Goal: Navigation & Orientation: Find specific page/section

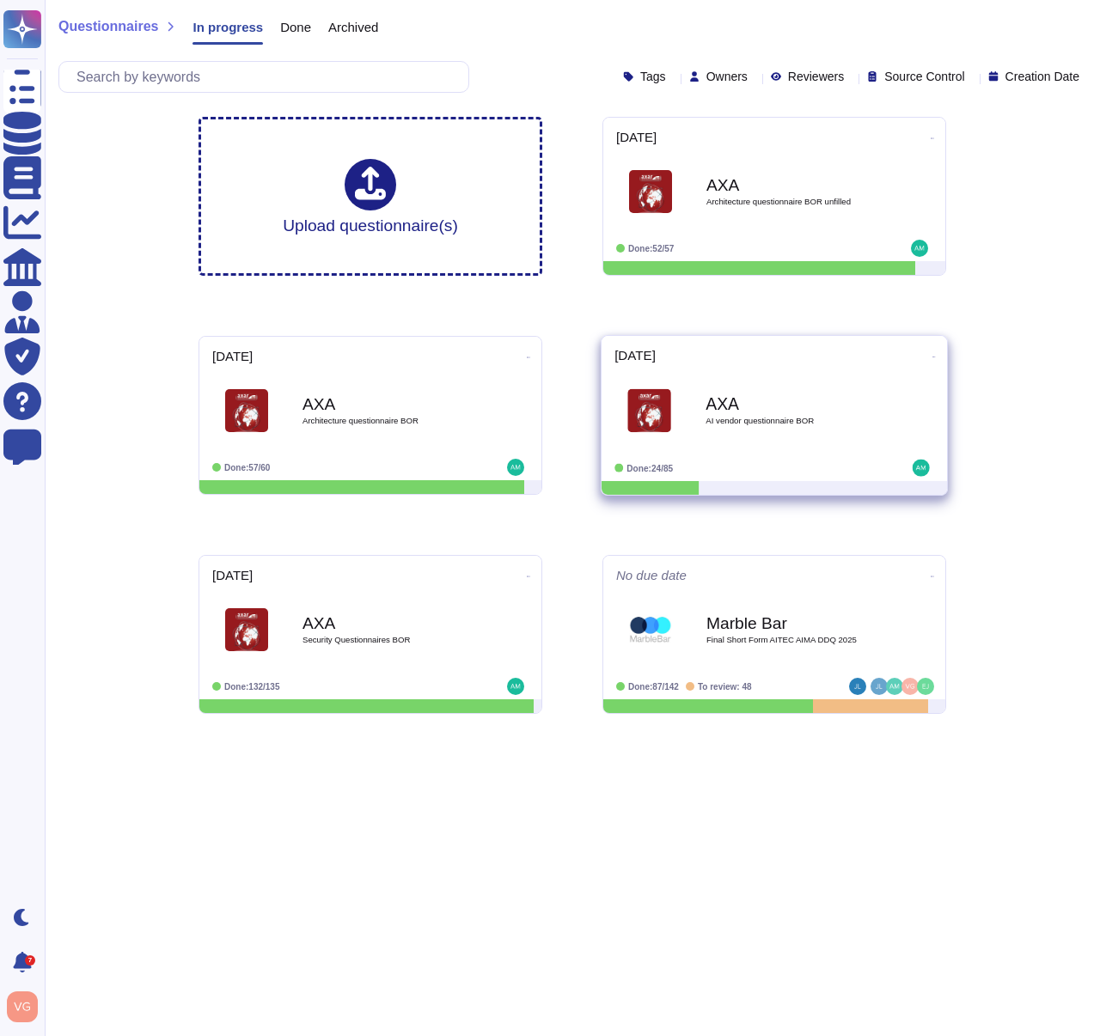
click at [932, 355] on icon at bounding box center [933, 357] width 3 height 4
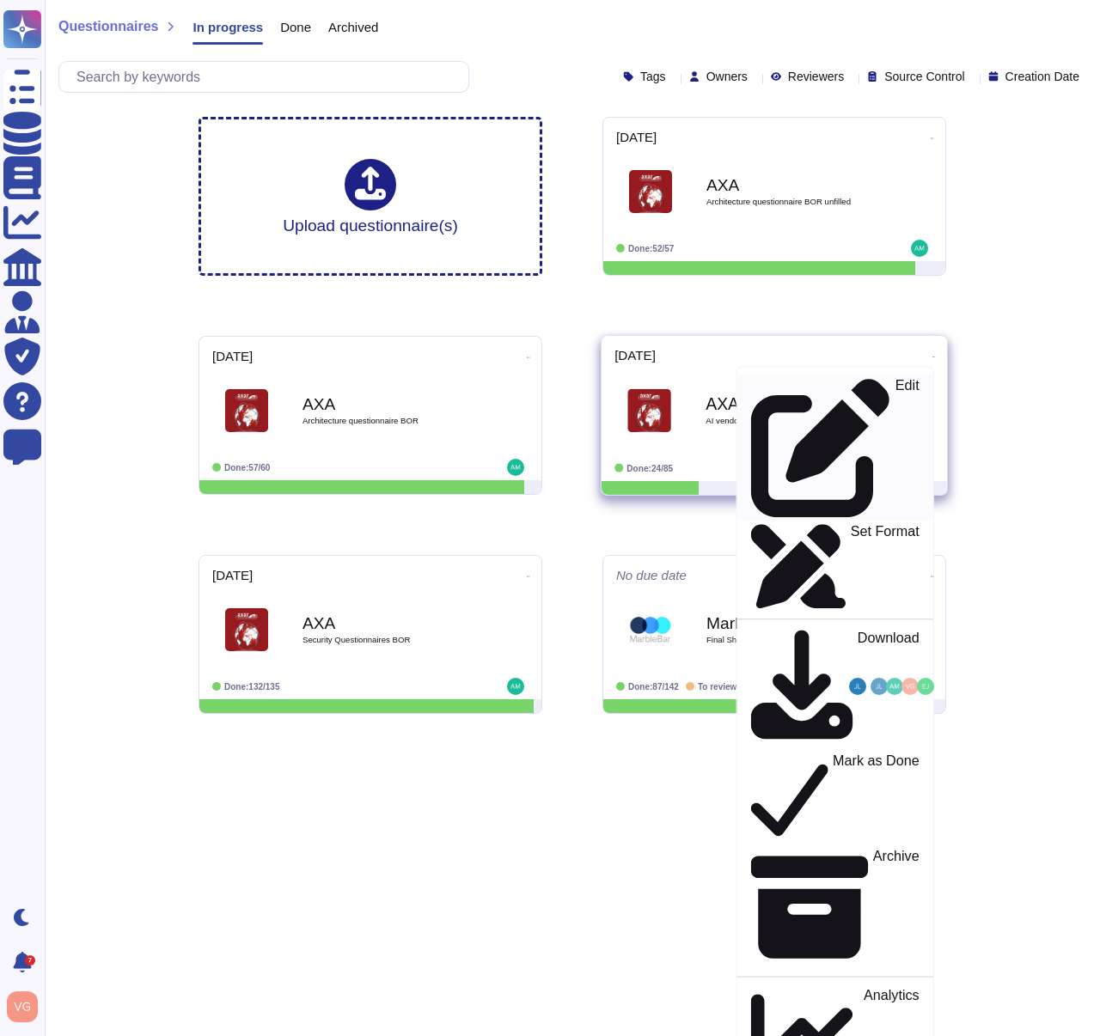
click at [848, 388] on div "Edit" at bounding box center [835, 448] width 168 height 140
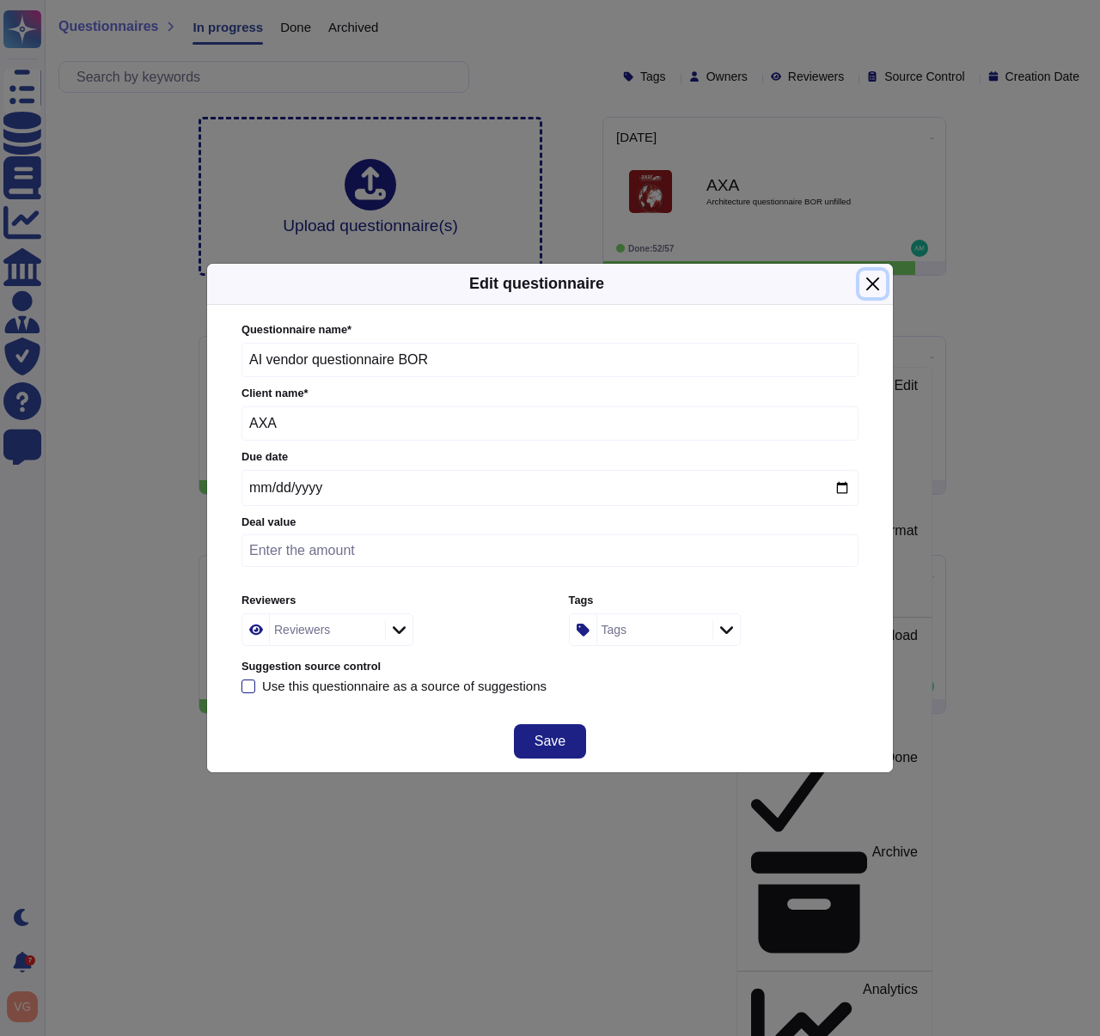
click at [873, 279] on button "Close" at bounding box center [872, 284] width 27 height 27
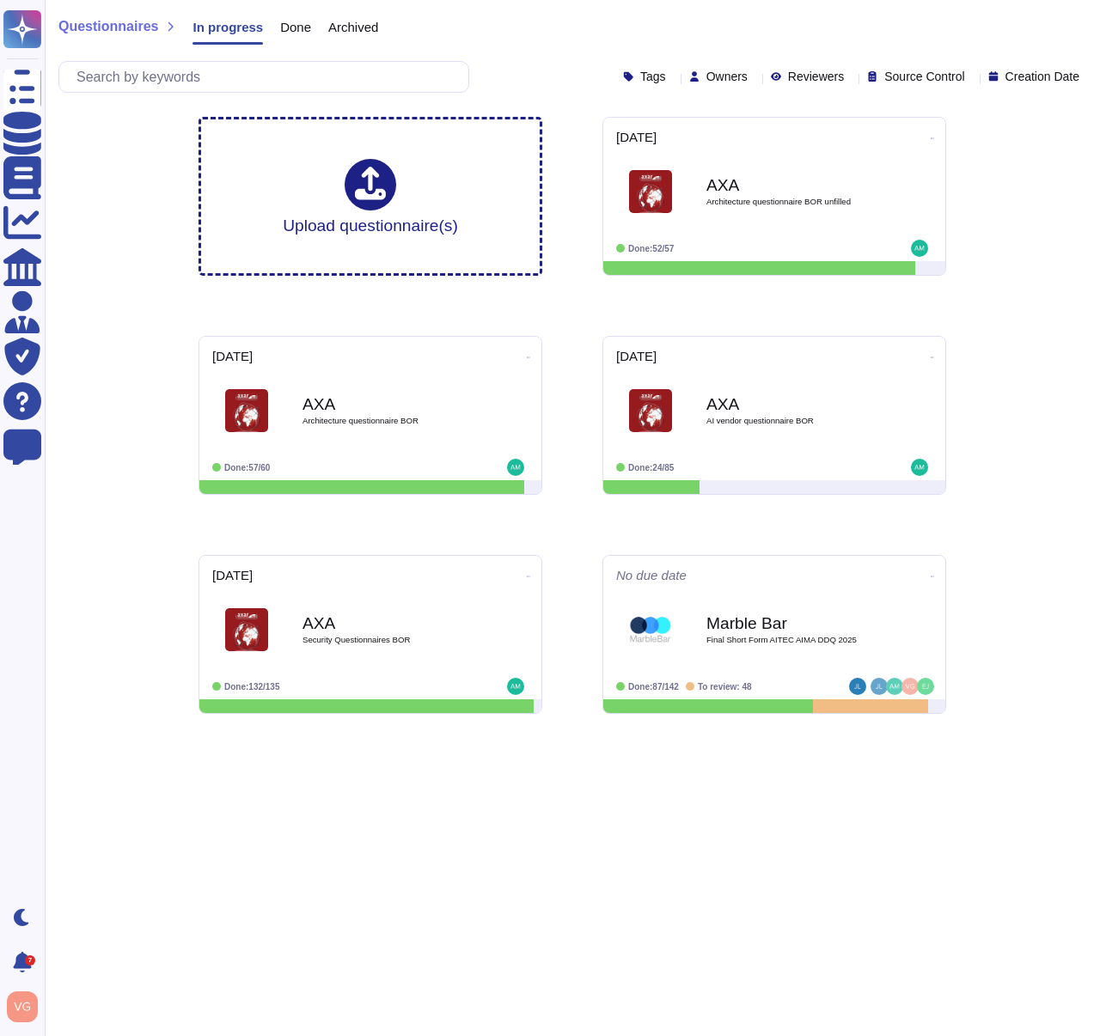
click at [309, 22] on span "Done" at bounding box center [295, 27] width 31 height 13
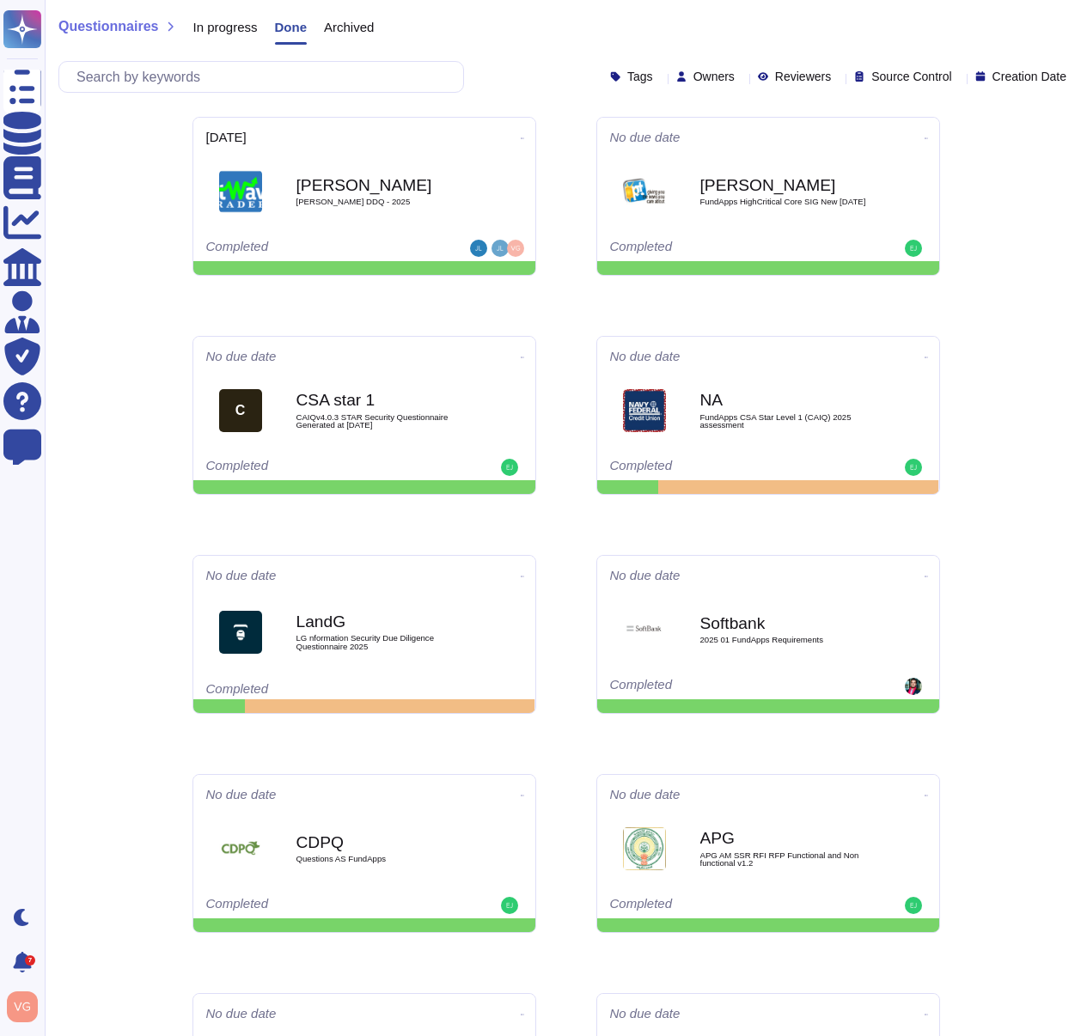
click at [929, 79] on div "Source Control" at bounding box center [906, 76] width 104 height 13
click at [360, 28] on span "Archived" at bounding box center [349, 27] width 50 height 13
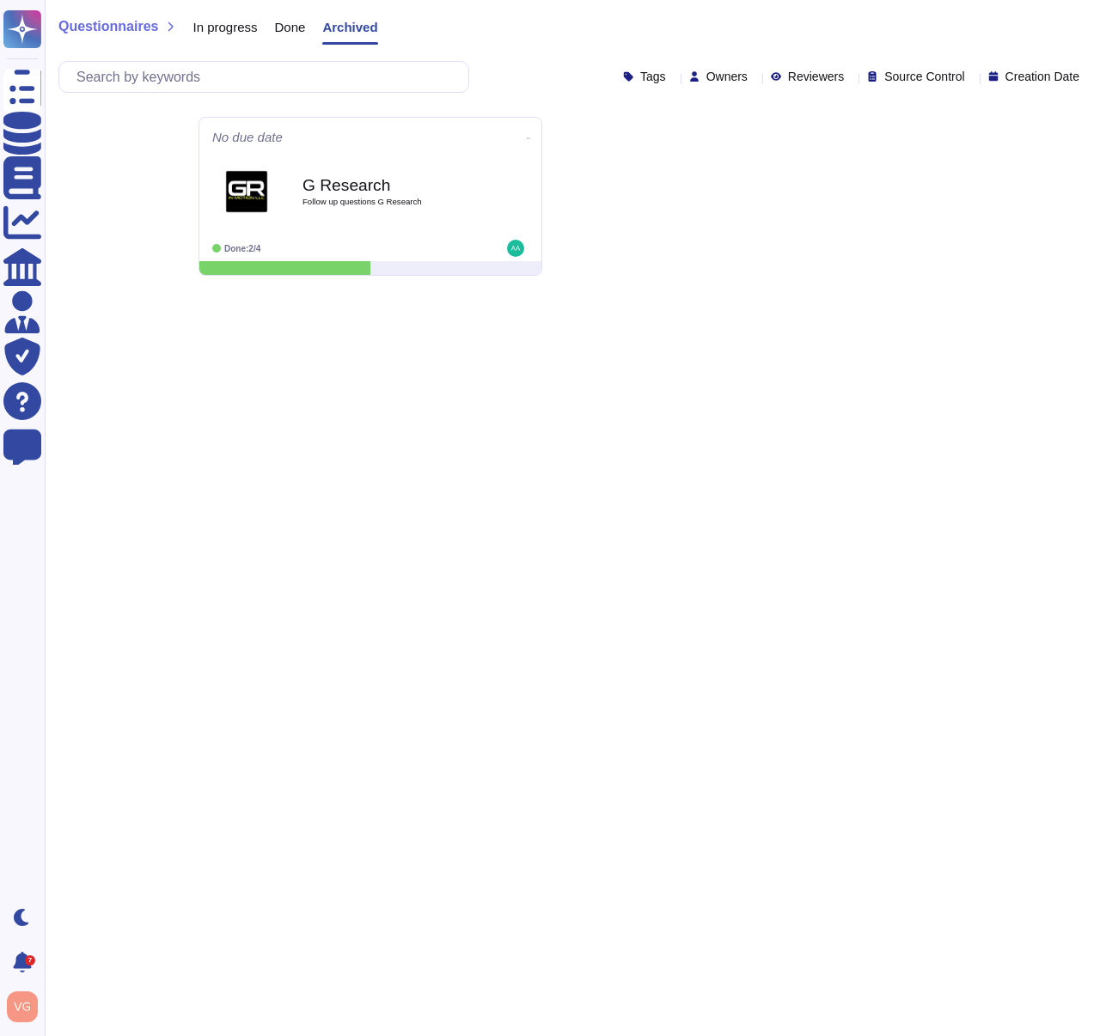
click at [295, 28] on span "Done" at bounding box center [290, 27] width 31 height 13
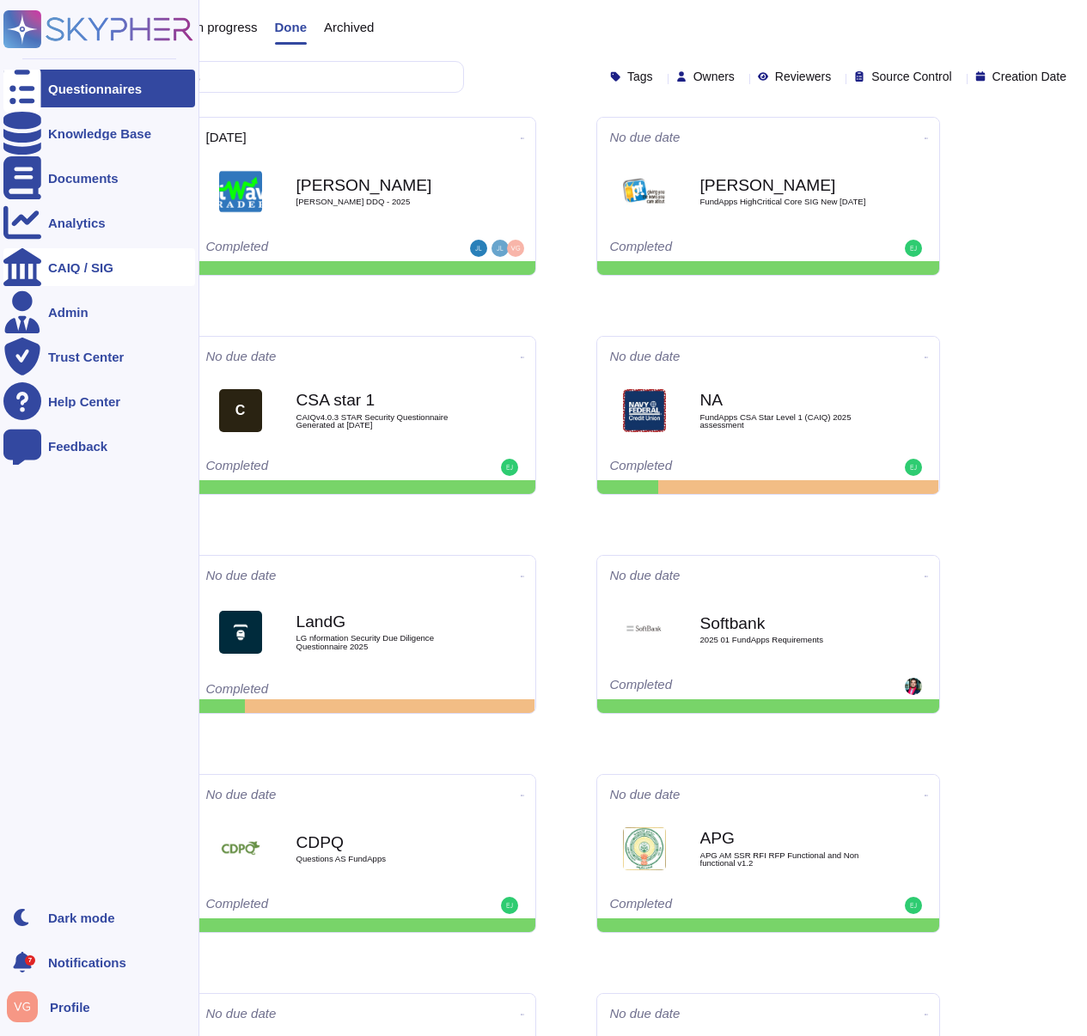
click at [101, 269] on div "CAIQ / SIG" at bounding box center [80, 267] width 65 height 13
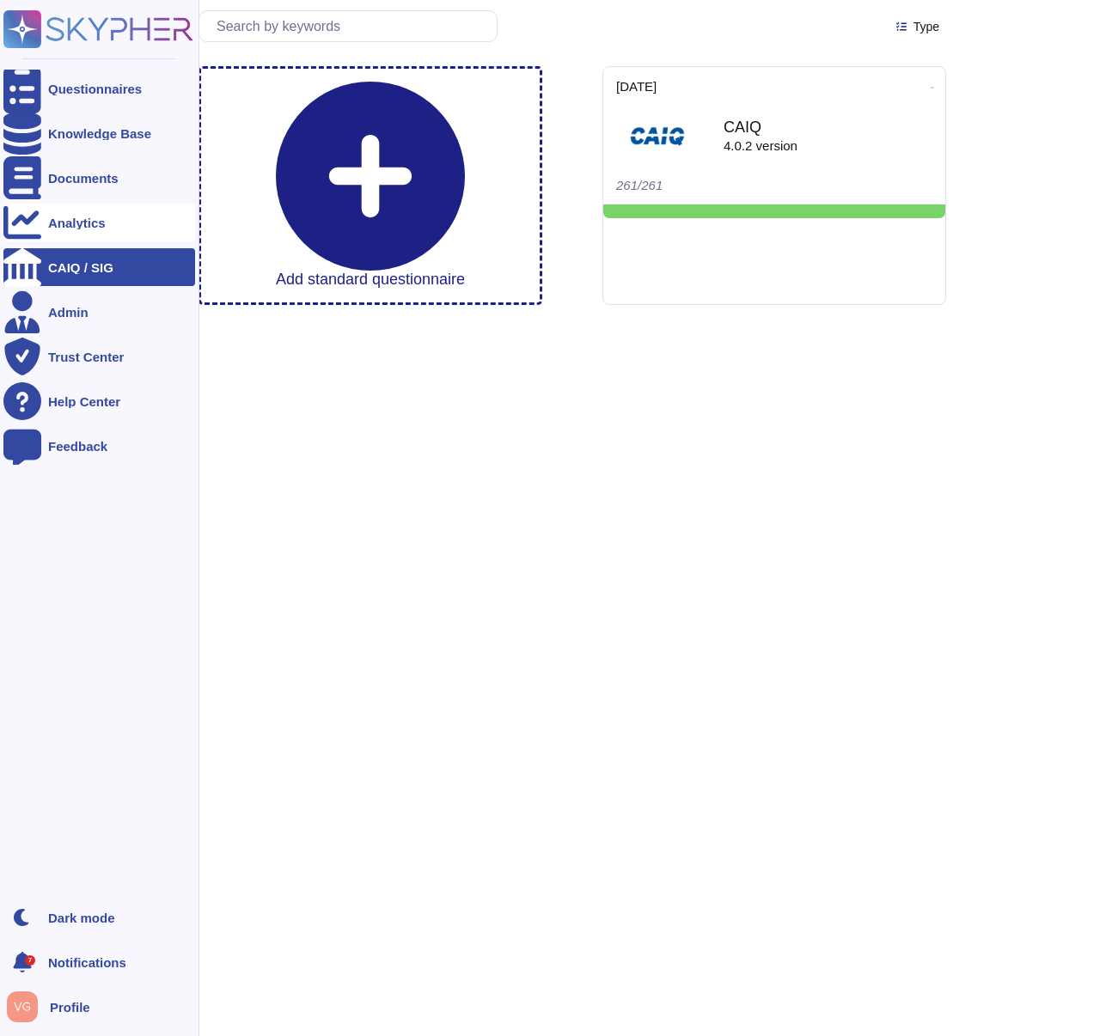
click at [93, 215] on div "Analytics" at bounding box center [99, 223] width 192 height 38
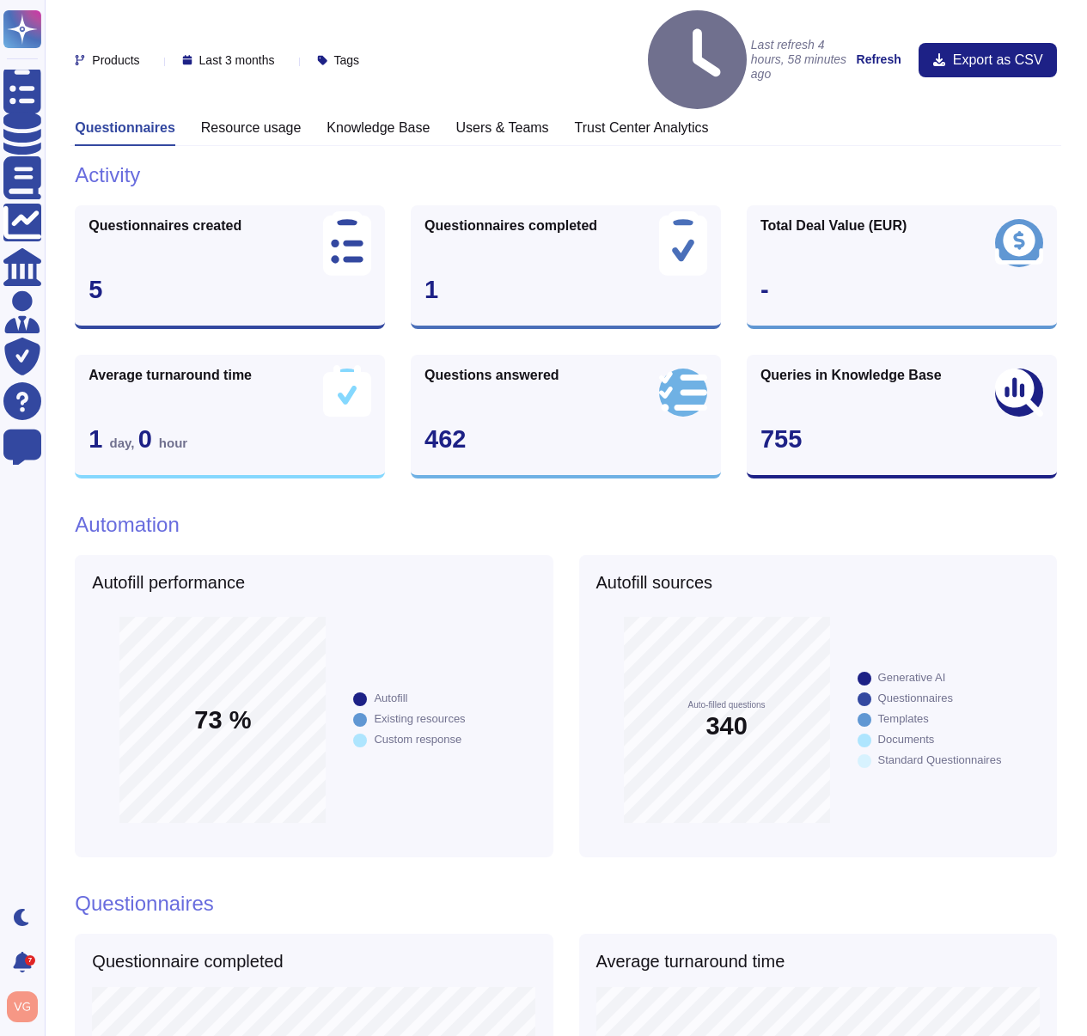
click at [406, 119] on h3 "Knowledge Base" at bounding box center [378, 127] width 103 height 16
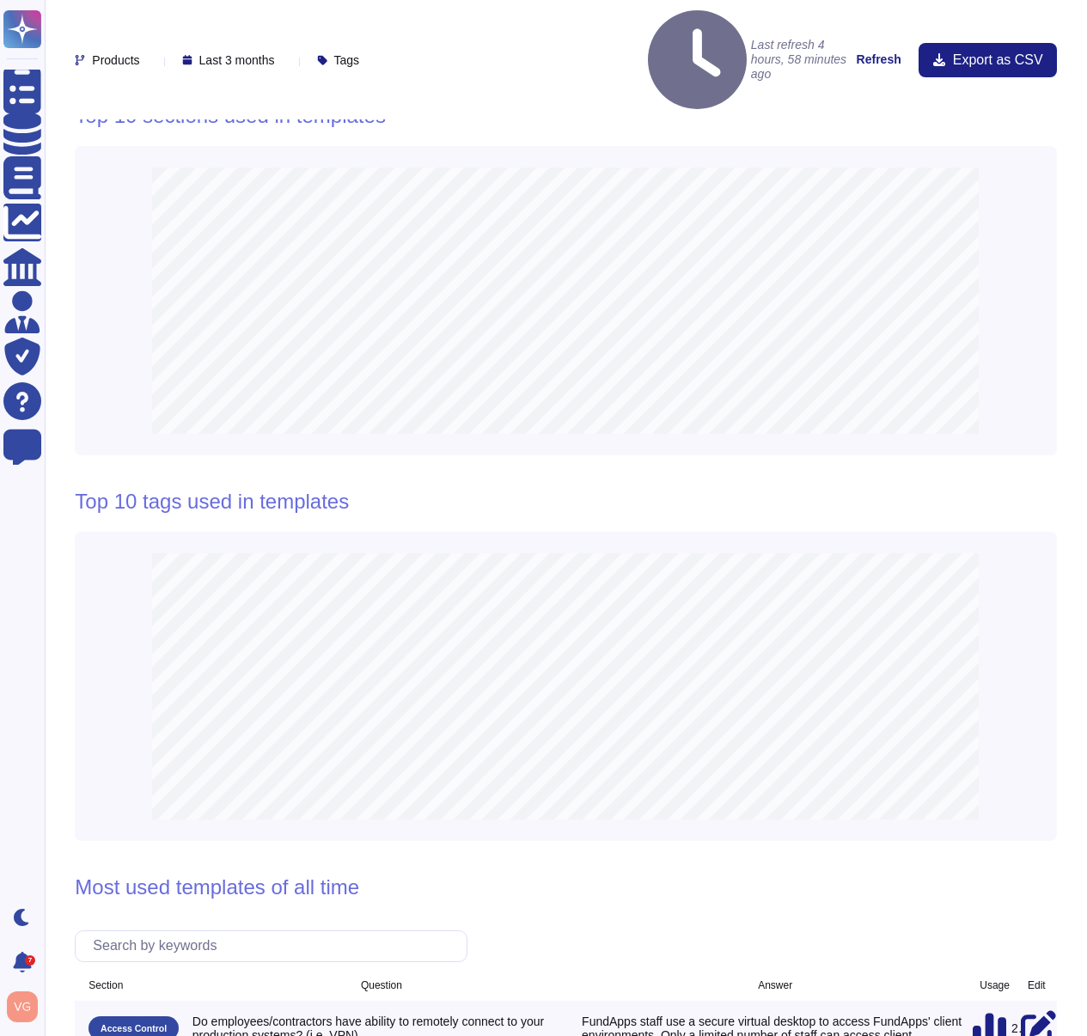
scroll to position [86, 0]
